Goal: Check status: Check status

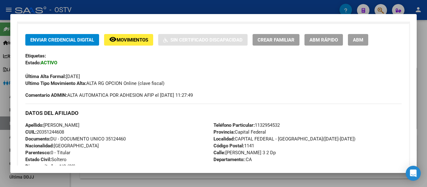
scroll to position [250, 0]
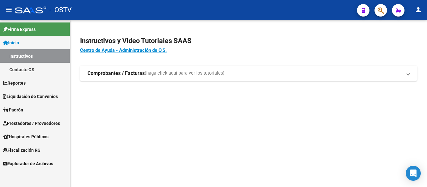
click at [21, 109] on span "Padrón" at bounding box center [13, 109] width 20 height 7
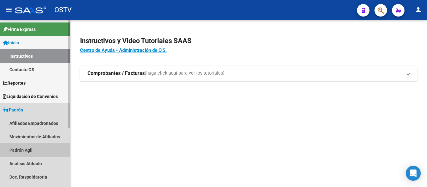
click at [26, 147] on link "Padrón Ágil" at bounding box center [35, 149] width 70 height 13
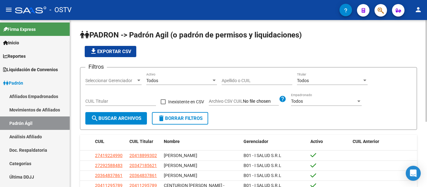
click at [223, 78] on input "Apellido o CUIL" at bounding box center [256, 80] width 71 height 5
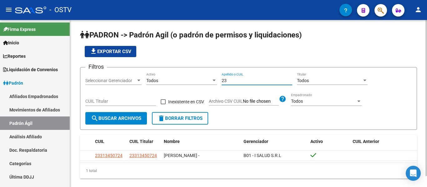
type input "2"
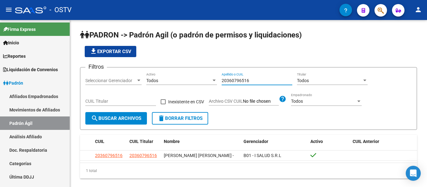
type input "20360796516"
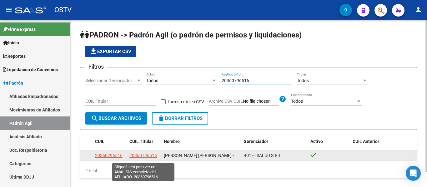
click at [134, 158] on span "20360796516" at bounding box center [142, 155] width 27 height 5
type textarea "20360796516"
